Goal: Navigation & Orientation: Find specific page/section

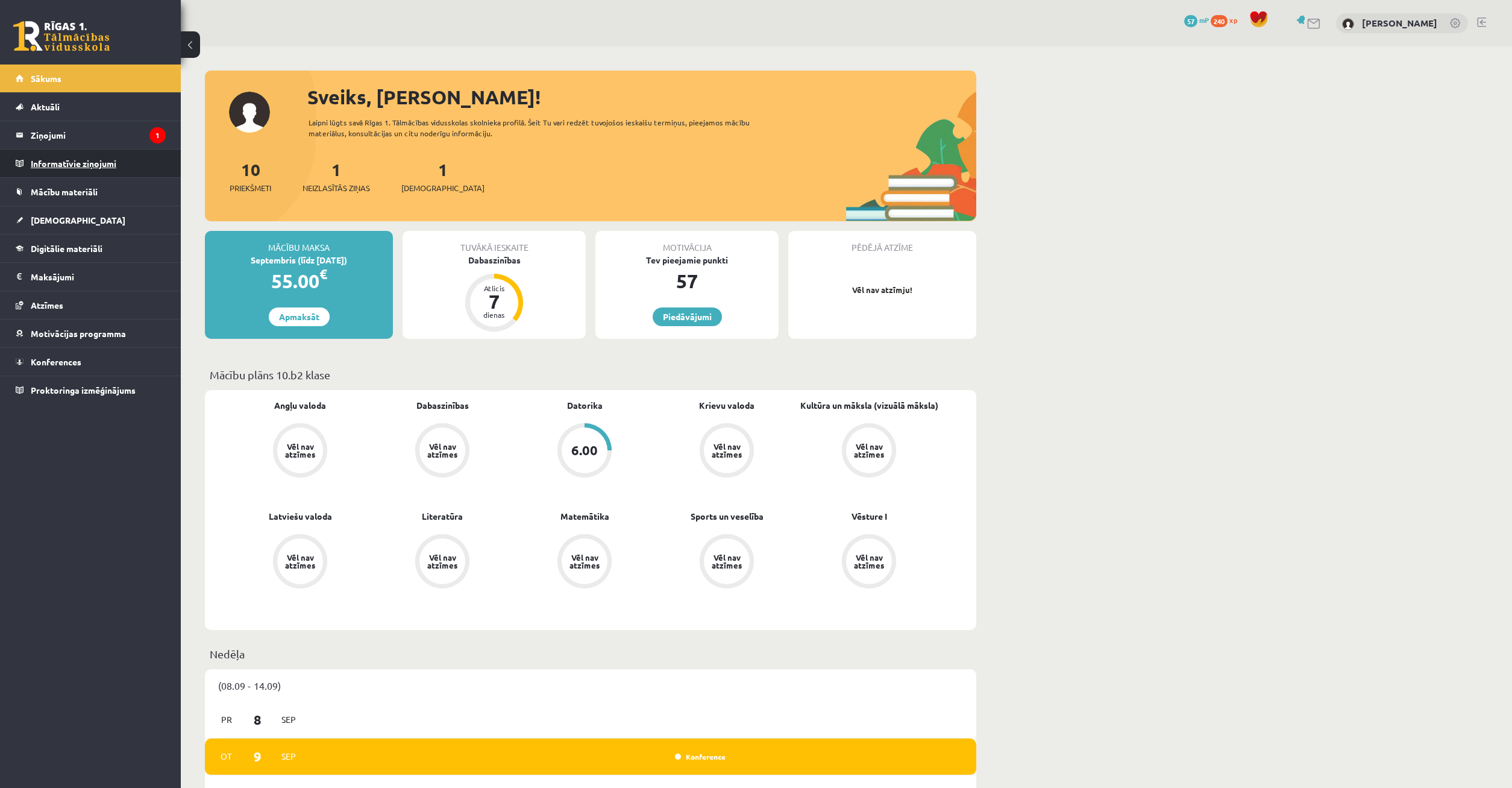
click at [62, 168] on legend "Informatīvie ziņojumi 0" at bounding box center [98, 163] width 135 height 28
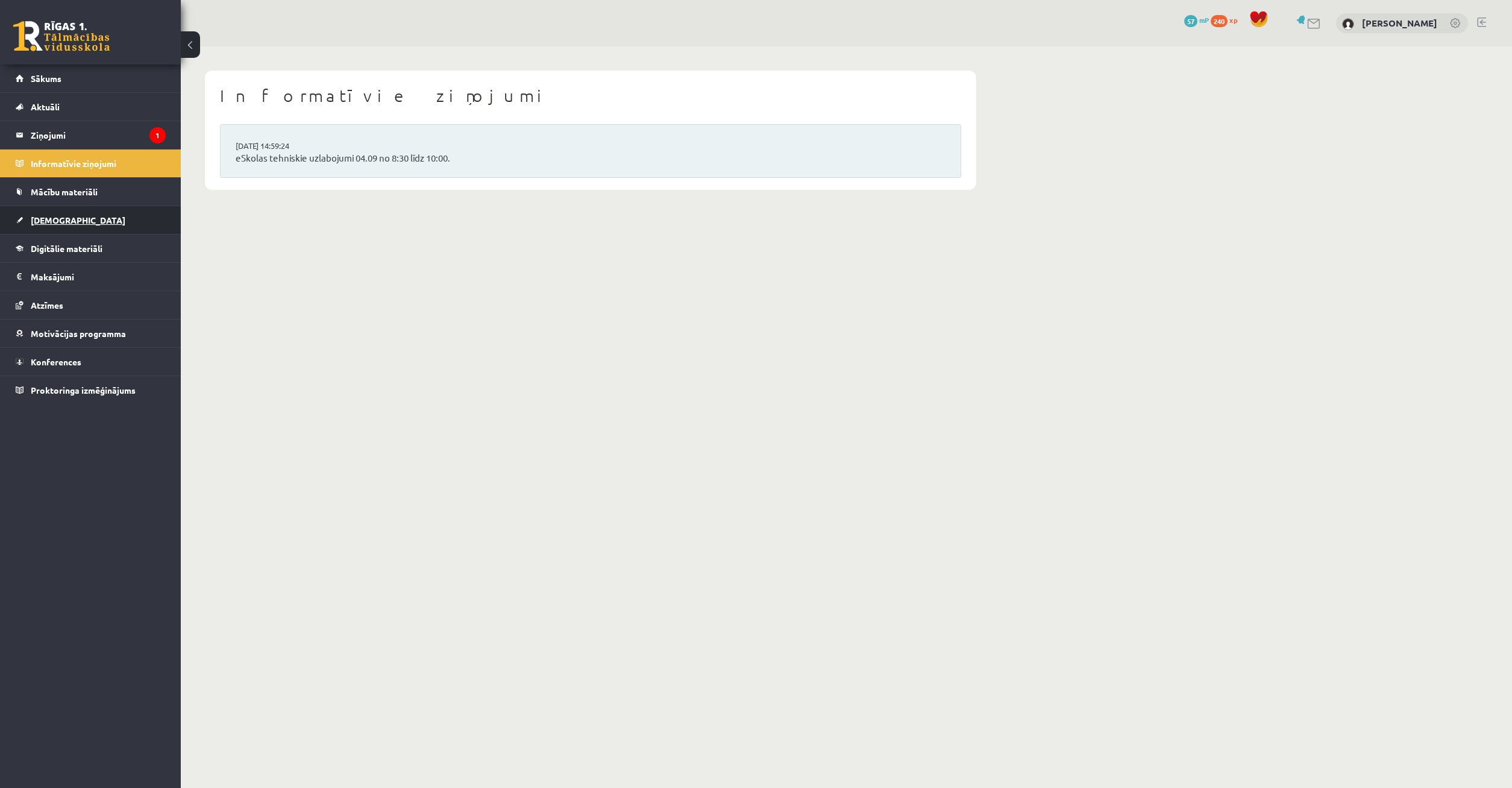
click at [69, 219] on link "[DEMOGRAPHIC_DATA]" at bounding box center [90, 220] width 150 height 28
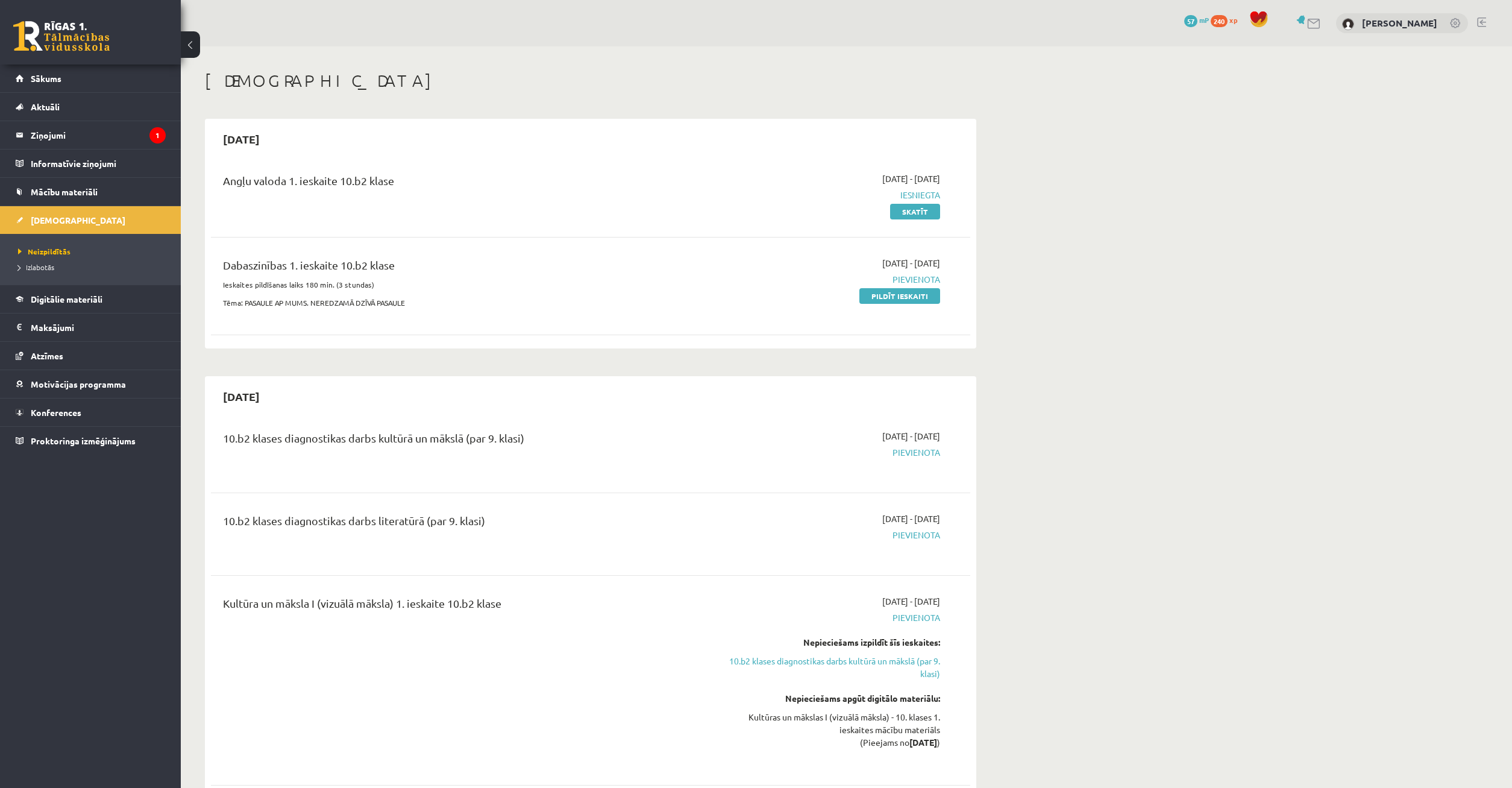
click at [916, 193] on span "Iesniegta" at bounding box center [826, 195] width 227 height 13
click at [909, 208] on link "Skatīt" at bounding box center [914, 212] width 50 height 15
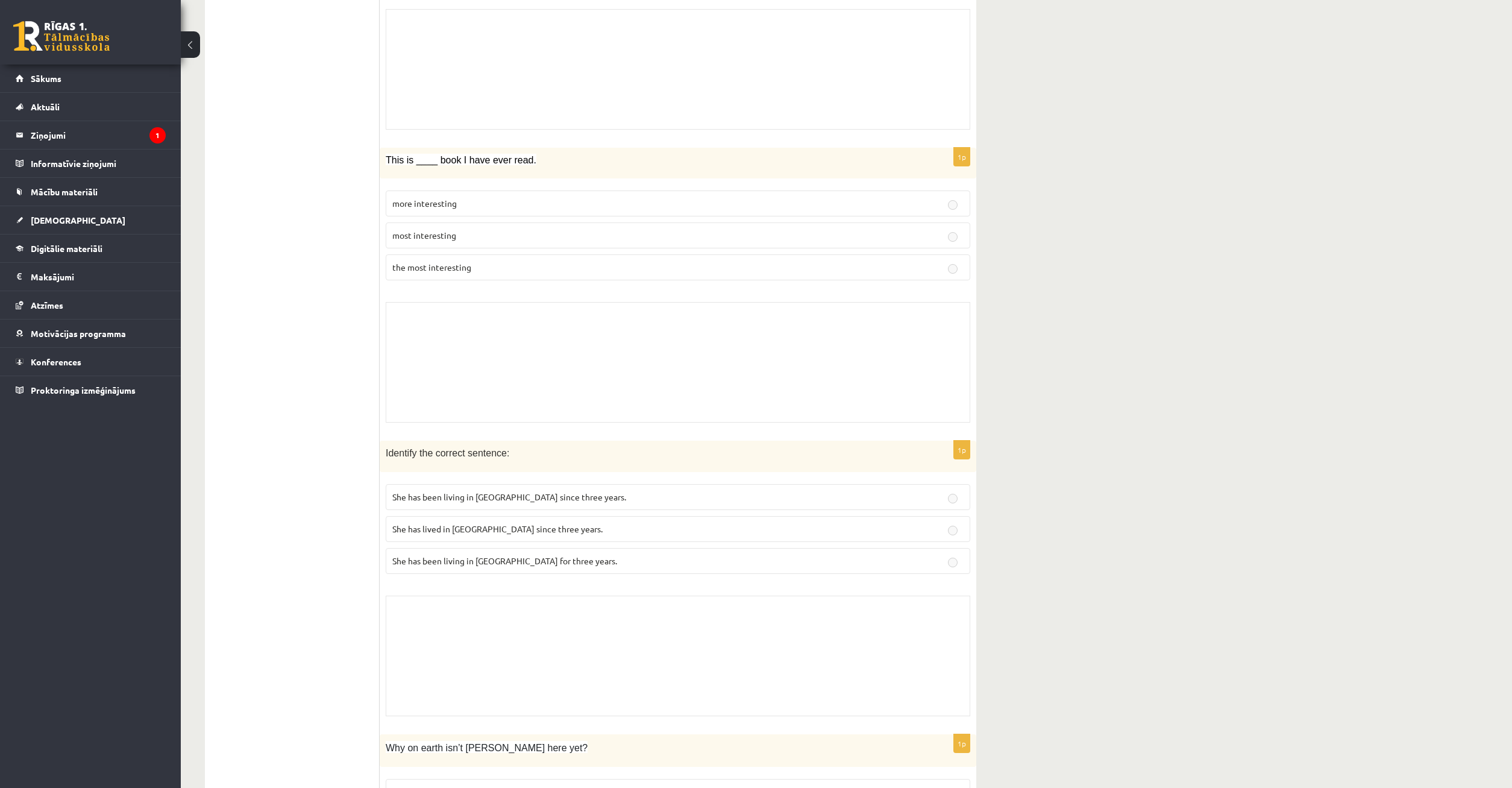
scroll to position [1599, 0]
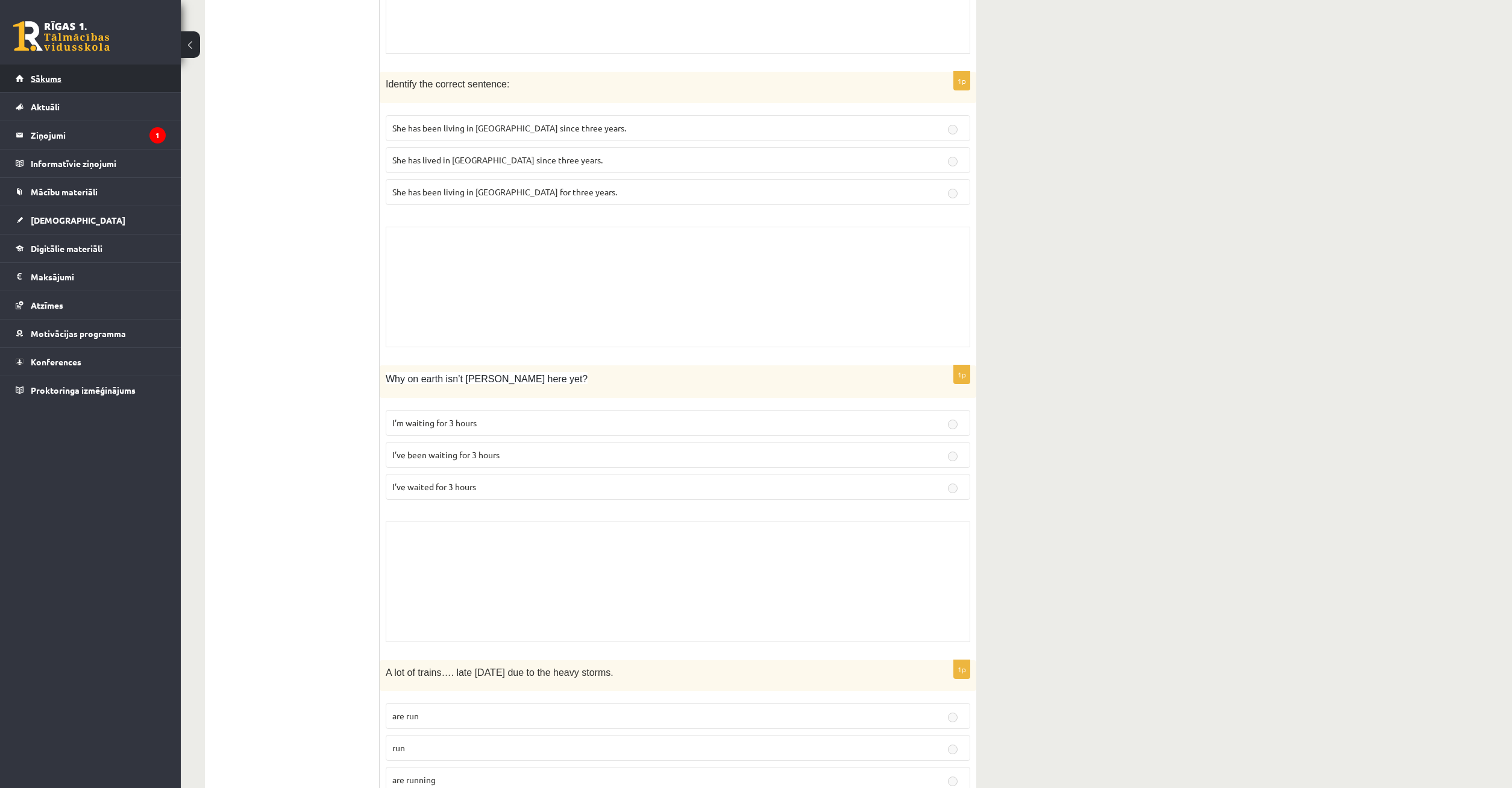
click at [97, 84] on link "Sākums" at bounding box center [90, 78] width 150 height 28
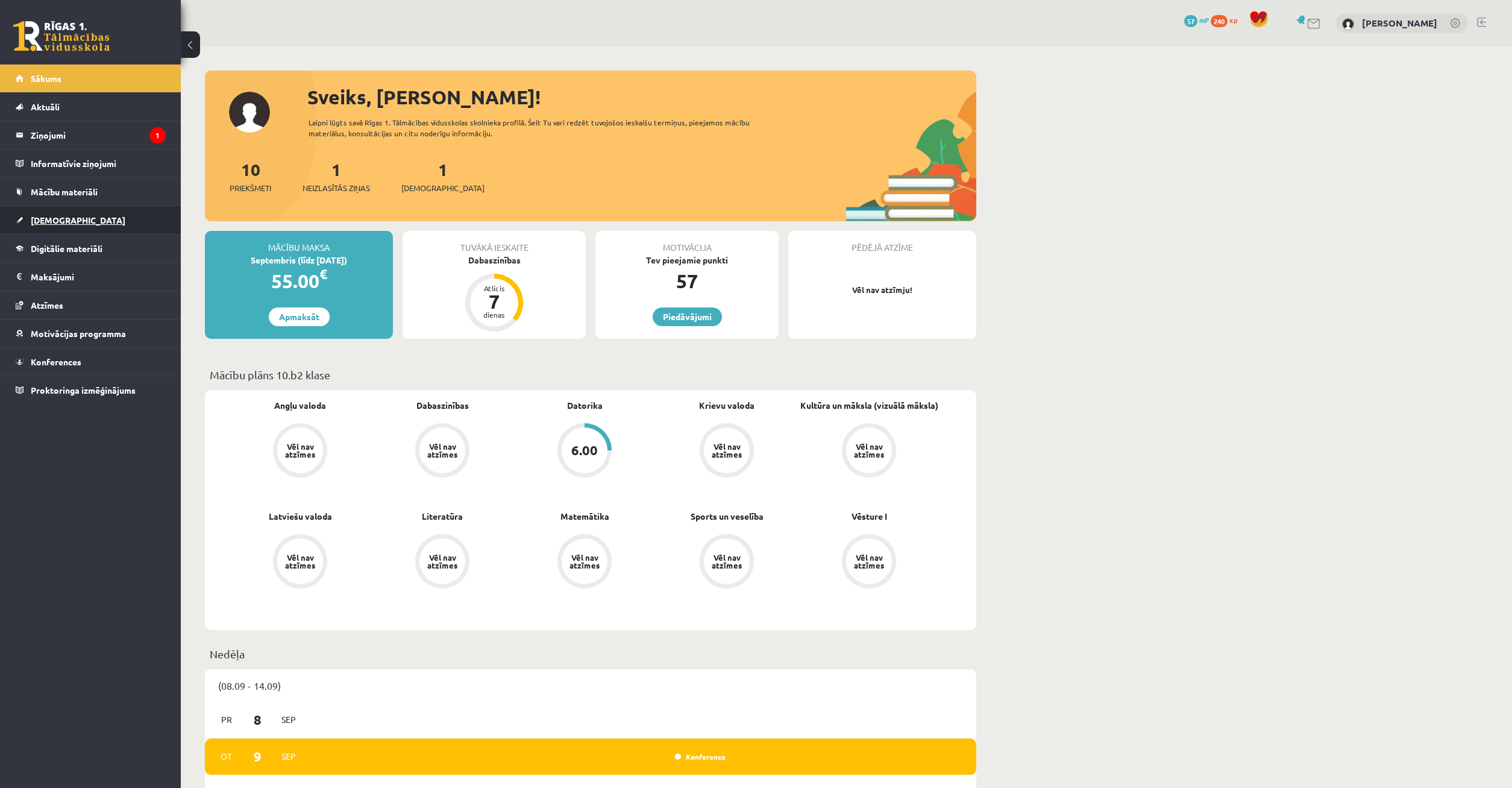
click at [96, 219] on link "[DEMOGRAPHIC_DATA]" at bounding box center [90, 220] width 150 height 28
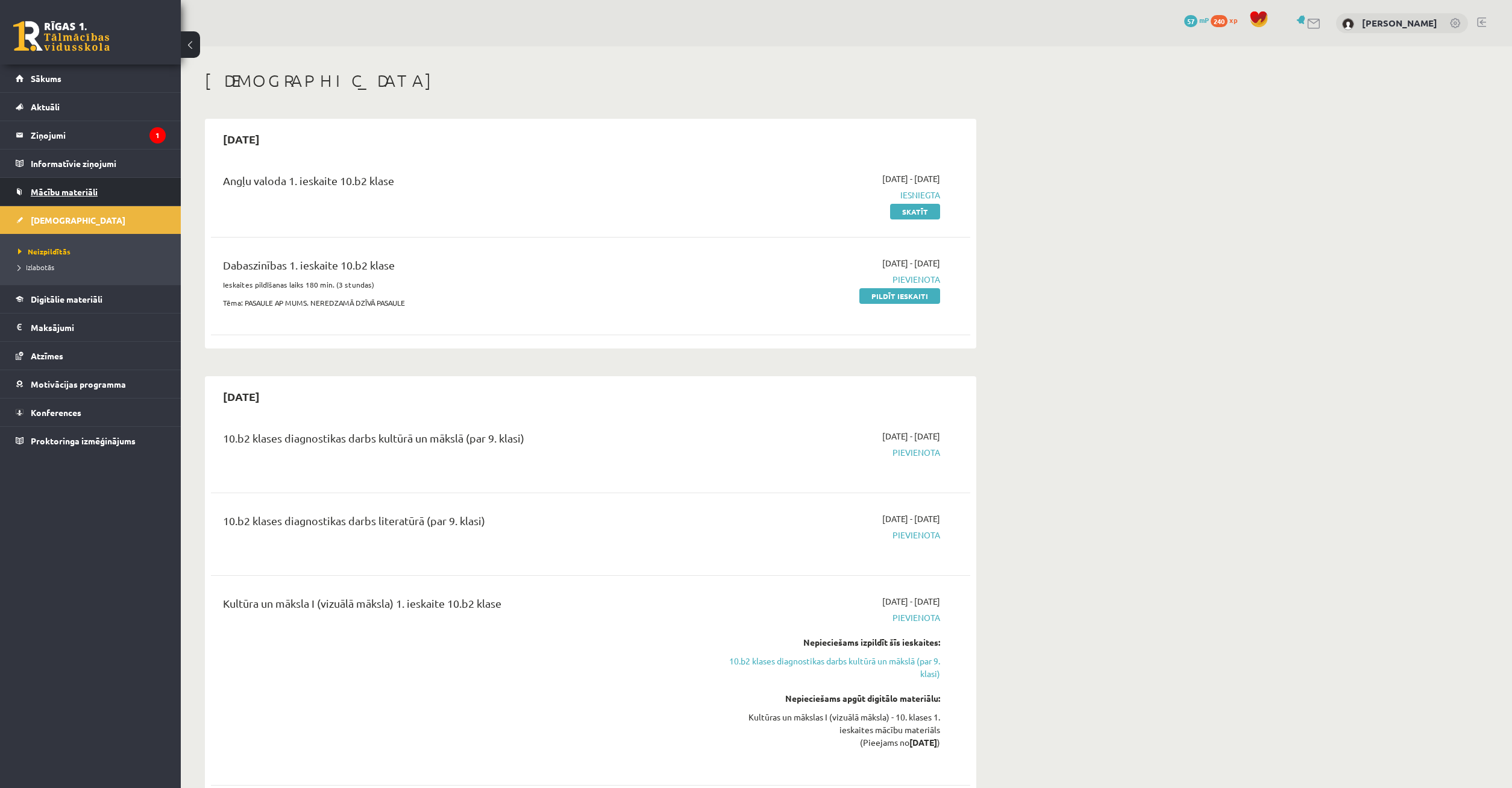
click at [91, 201] on link "Mācību materiāli" at bounding box center [90, 192] width 150 height 28
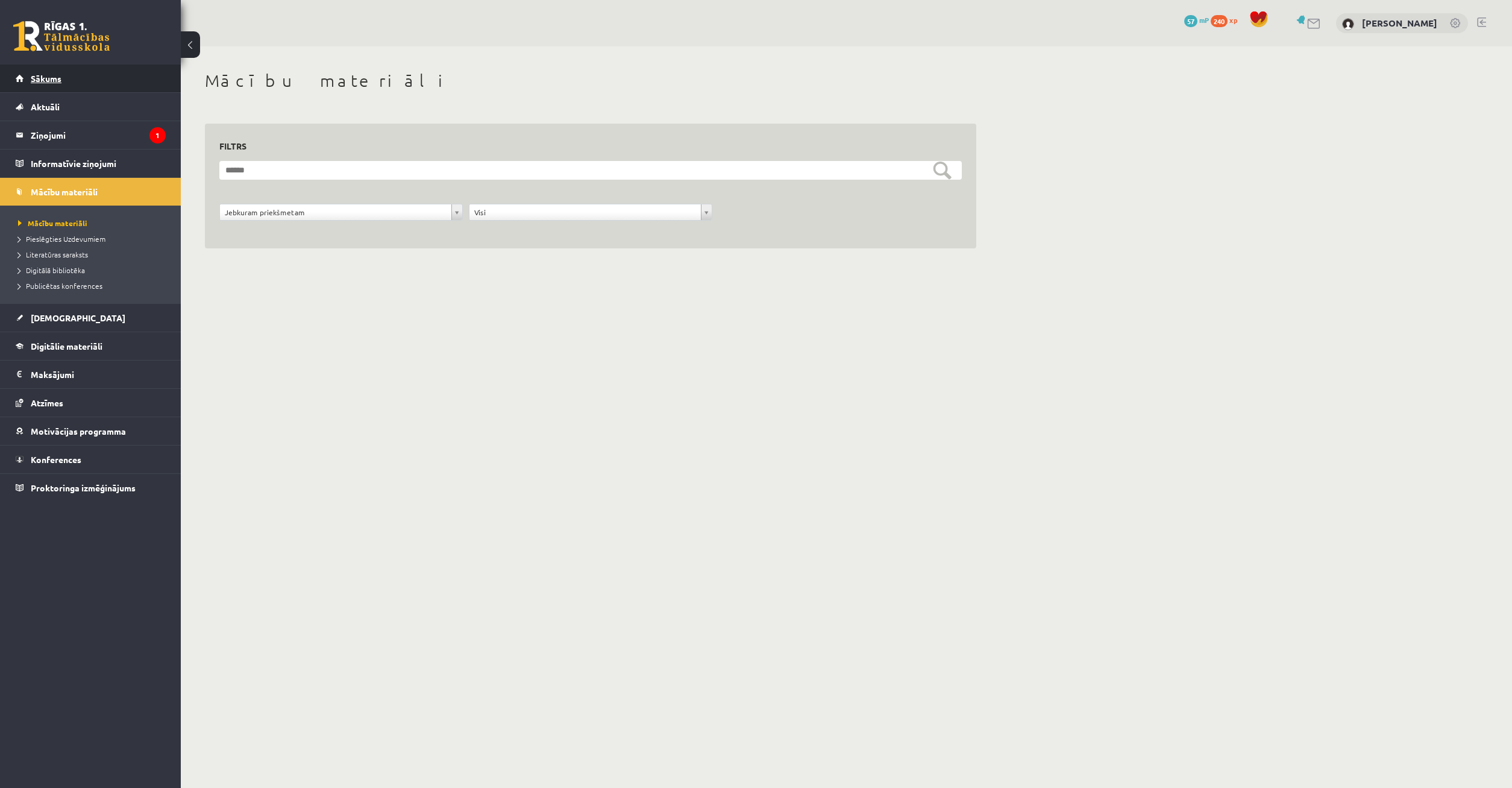
click at [54, 81] on span "Sākums" at bounding box center [46, 78] width 31 height 11
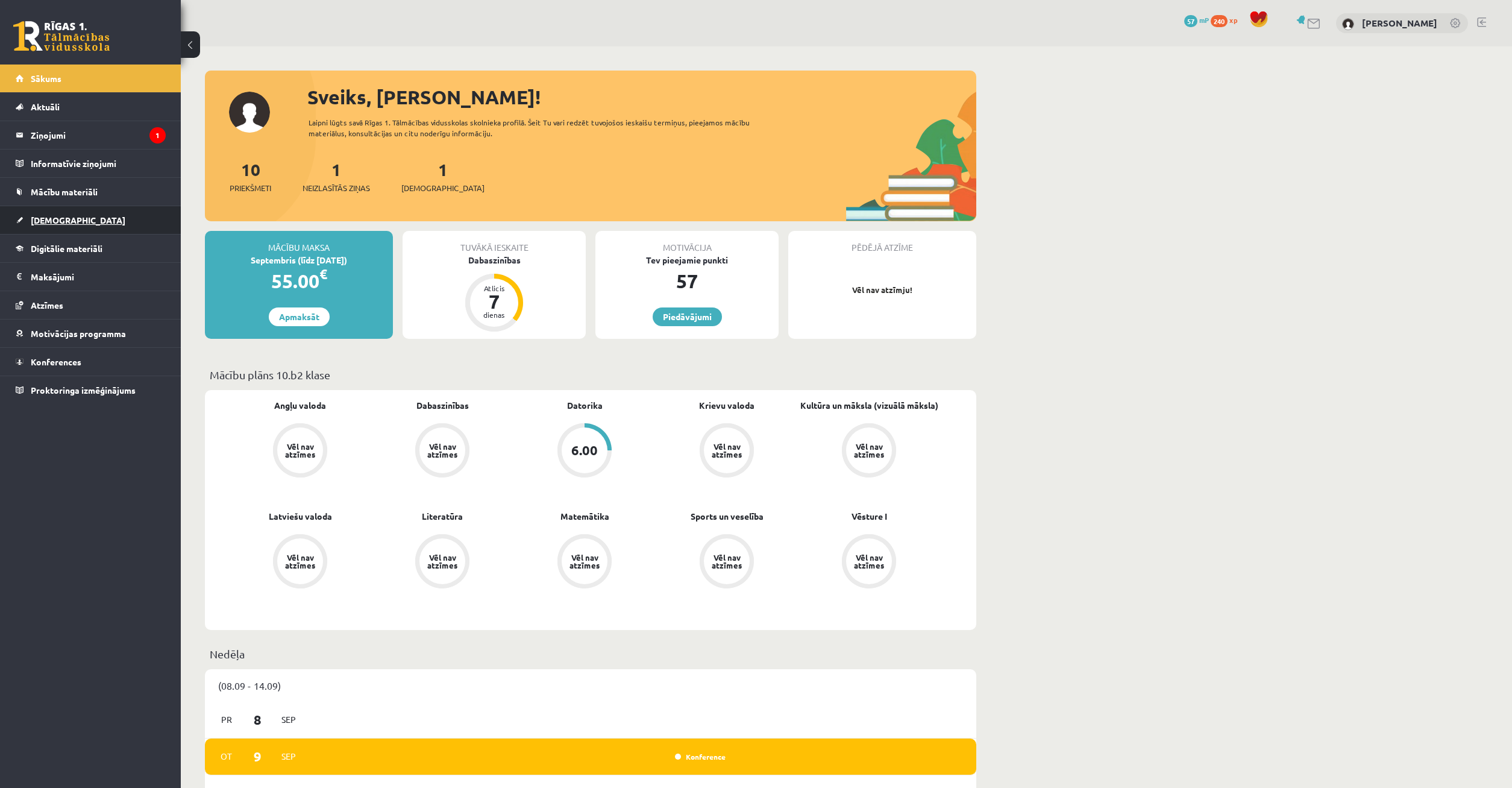
click at [75, 232] on link "[DEMOGRAPHIC_DATA]" at bounding box center [90, 220] width 150 height 28
